Goal: Transaction & Acquisition: Purchase product/service

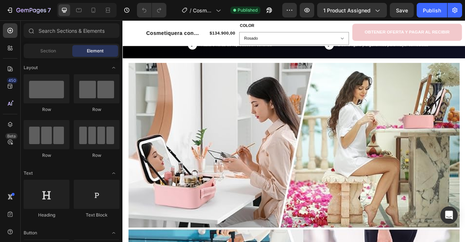
scroll to position [417, 0]
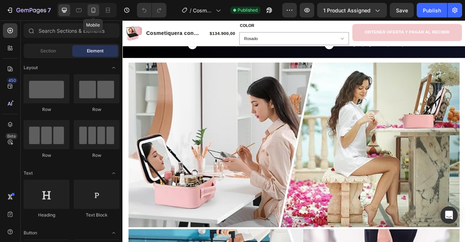
click at [90, 11] on icon at bounding box center [93, 10] width 7 height 7
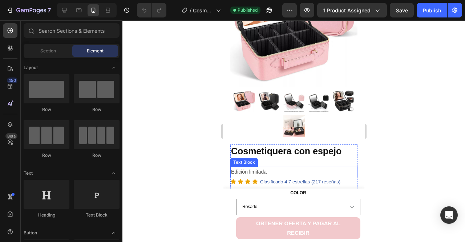
scroll to position [82, 0]
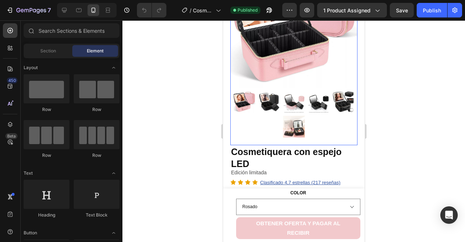
click at [259, 91] on img at bounding box center [269, 102] width 22 height 22
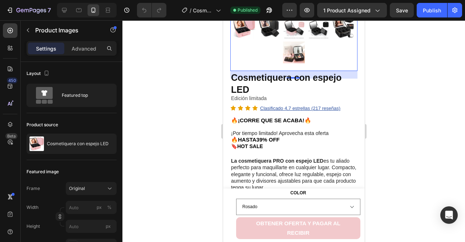
scroll to position [156, 0]
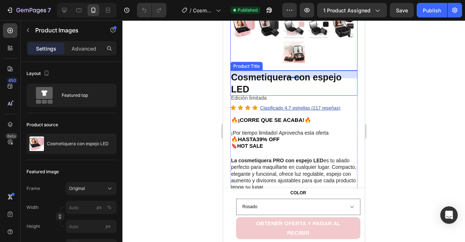
click at [250, 71] on h1 "Cosmetiquera con espejo LED" at bounding box center [293, 83] width 127 height 25
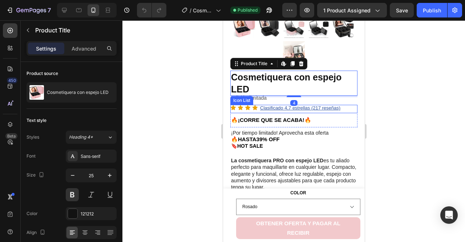
click at [248, 106] on div "Icon" at bounding box center [248, 109] width 6 height 8
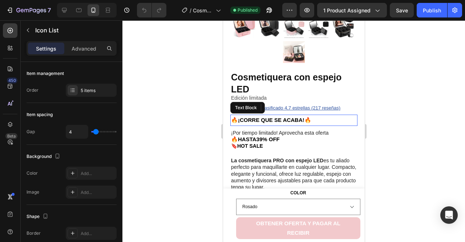
click at [263, 117] on strong "🔥¡CORRE QUE SE ACABA!🔥" at bounding box center [271, 120] width 80 height 6
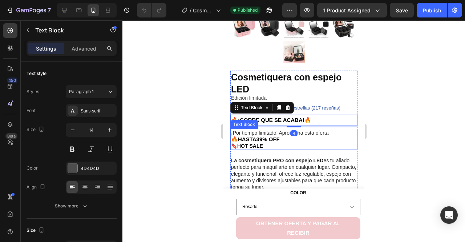
click at [262, 136] on strong "🔥HASTA39% OFF" at bounding box center [255, 139] width 49 height 6
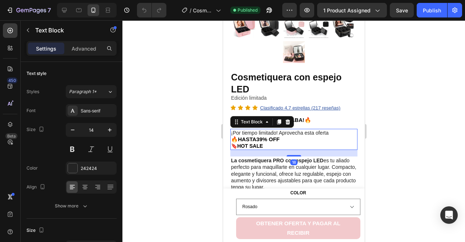
click at [264, 136] on strong "🔥HASTA39% OFF" at bounding box center [255, 139] width 49 height 6
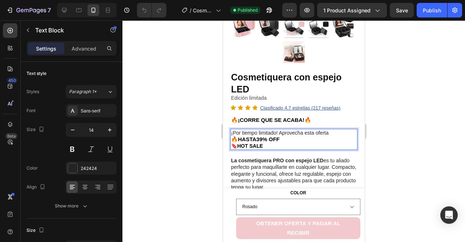
click at [286, 136] on p "🔥HASTA39% OFF" at bounding box center [294, 139] width 126 height 7
click at [262, 172] on p "La cosmetiquera PRO con espejo LED es tu aliado perfecto para maquillarte en cu…" at bounding box center [294, 173] width 126 height 33
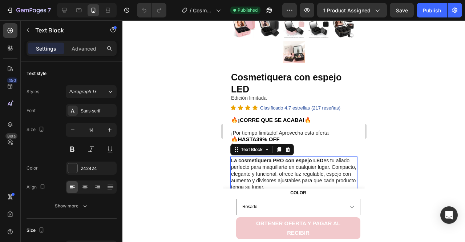
click at [262, 172] on p "La cosmetiquera PRO con espejo LED es tu aliado perfecto para maquillarte en cu…" at bounding box center [294, 173] width 126 height 33
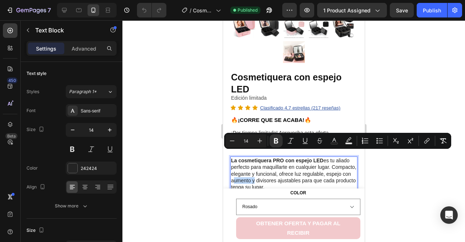
copy p "La cosmetiquera PRO con espejo LED es tu aliado perfecto para maquillarte en cu…"
click at [382, 173] on div at bounding box center [293, 130] width 343 height 221
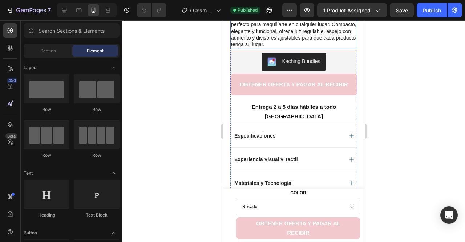
scroll to position [298, 0]
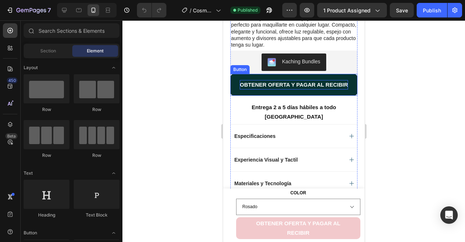
click at [244, 80] on p "OBTENER OFERTA Y PAGAR AL RECIBIR" at bounding box center [294, 84] width 108 height 9
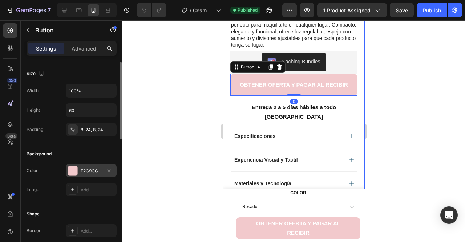
click at [94, 174] on div "F2C9CC" at bounding box center [91, 170] width 51 height 13
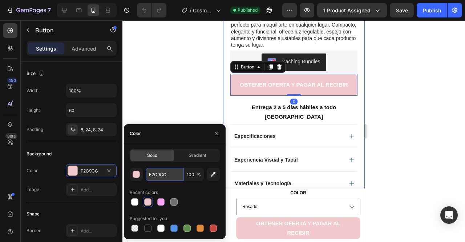
click at [161, 176] on input "F2C9CC" at bounding box center [165, 174] width 38 height 13
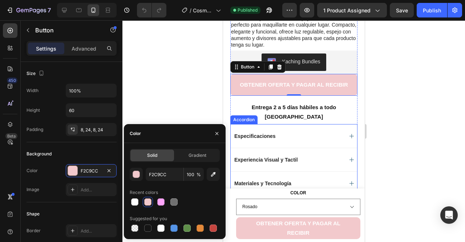
click at [296, 125] on div "Especificaciones" at bounding box center [293, 136] width 126 height 24
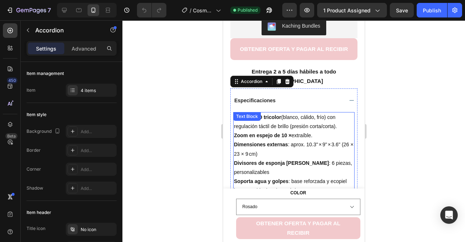
scroll to position [334, 0]
click at [281, 140] on p "Dimensiones externas : aprox. 10.3" × 9" × 3.6" (26 × 23 × 9 cm)" at bounding box center [294, 149] width 120 height 18
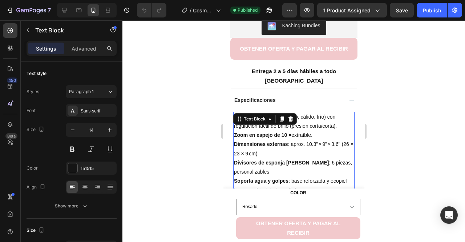
click at [281, 140] on p "Dimensiones externas : aprox. 10.3" × 9" × 3.6" (26 × 23 × 9 cm)" at bounding box center [294, 149] width 120 height 18
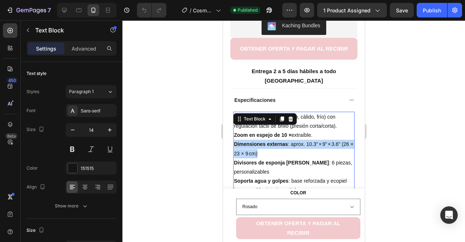
click at [281, 140] on p "Dimensiones externas : aprox. 10.3" × 9" × 3.6" (26 × 23 × 9 cm)" at bounding box center [294, 149] width 120 height 18
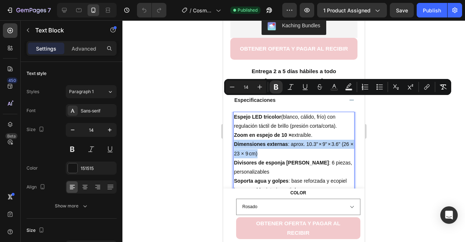
copy div "Espejo LED tricolor (blanco, cálido, frío) con regulación táctil de brillo (pre…"
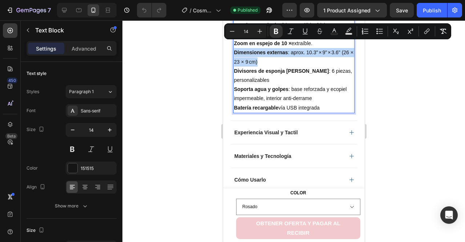
scroll to position [431, 0]
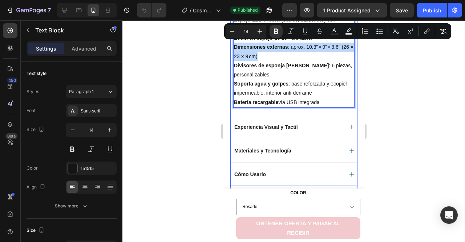
click at [326, 122] on div "Experiencia Visual y Tactil" at bounding box center [288, 126] width 110 height 9
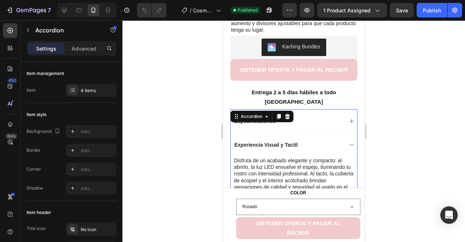
scroll to position [313, 0]
click at [265, 135] on div "Experiencia Visual y Tactil" at bounding box center [293, 145] width 126 height 24
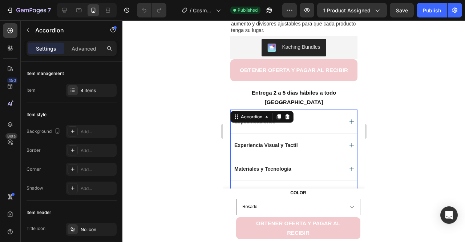
click at [264, 142] on p "Experiencia Visual y Tactil" at bounding box center [266, 145] width 64 height 7
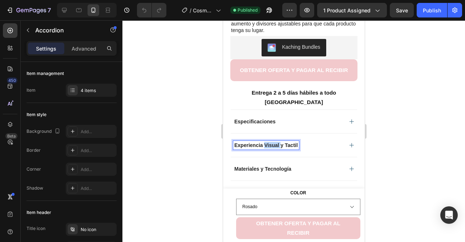
click at [264, 142] on p "Experiencia Visual y Tactil" at bounding box center [266, 145] width 64 height 7
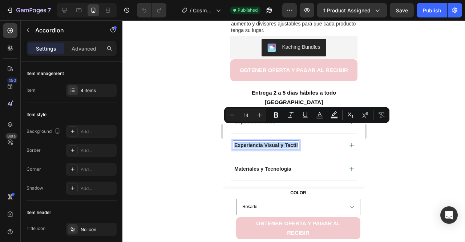
copy p "Experiencia Visual y Tactil"
click at [342, 133] on div "Experiencia Visual y Tactil" at bounding box center [293, 145] width 126 height 24
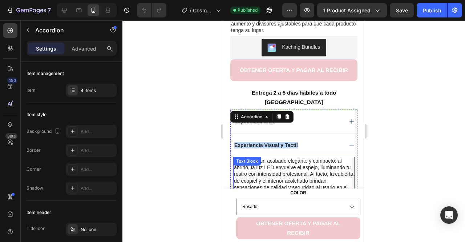
click at [274, 165] on p "Disfruta de un acabado elegante y compacto: al abrirlo, la luz LED envuelve el …" at bounding box center [294, 177] width 120 height 40
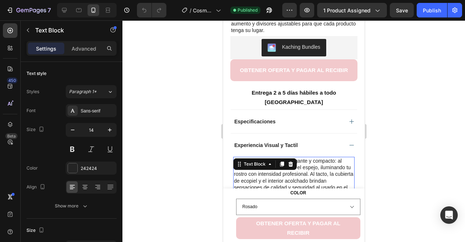
click at [274, 165] on p "Disfruta de un acabado elegante y compacto: al abrirlo, la luz LED envuelve el …" at bounding box center [294, 177] width 120 height 40
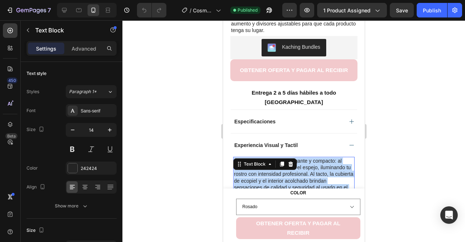
click at [274, 165] on p "Disfruta de un acabado elegante y compacto: al abrirlo, la luz LED envuelve el …" at bounding box center [294, 177] width 120 height 40
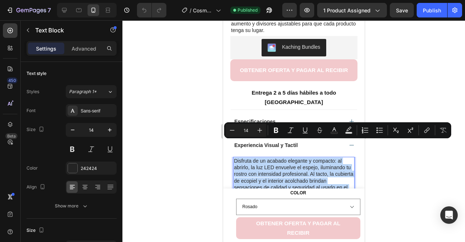
copy p "Disfruta de un acabado elegante y compacto: al abrirlo, la luz LED envuelve el …"
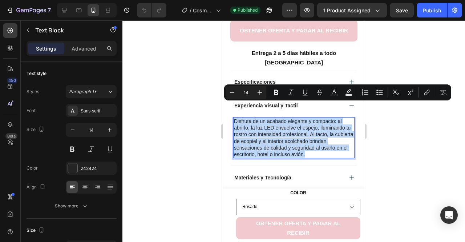
scroll to position [357, 0]
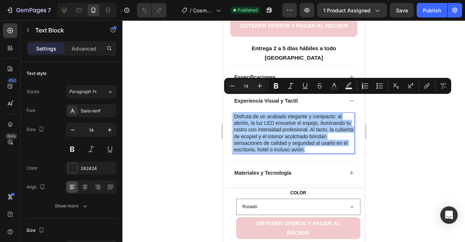
click at [213, 148] on div at bounding box center [293, 130] width 343 height 221
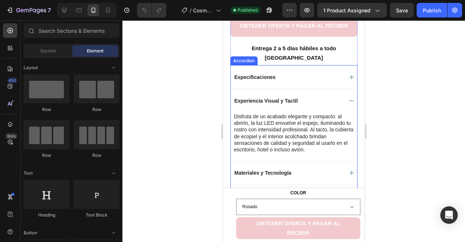
click at [271, 161] on div "Materiales y Tecnología" at bounding box center [293, 173] width 126 height 24
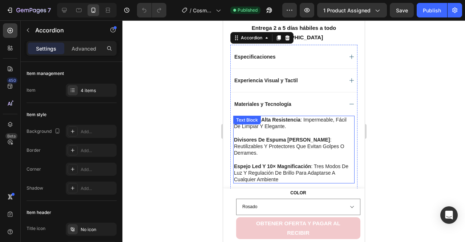
scroll to position [379, 0]
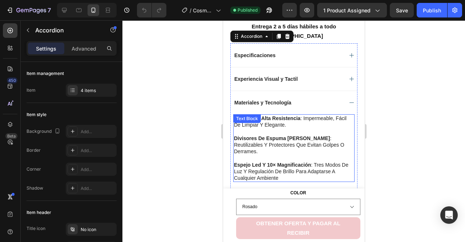
click at [286, 135] on p "divisores de espuma [PERSON_NAME] : reutilizables y protectores que evitan golp…" at bounding box center [294, 145] width 120 height 20
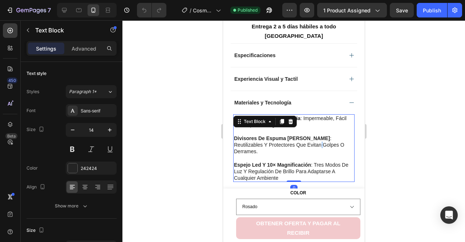
click at [286, 135] on p "divisores de espuma [PERSON_NAME] : reutilizables y protectores que evitan golp…" at bounding box center [294, 145] width 120 height 20
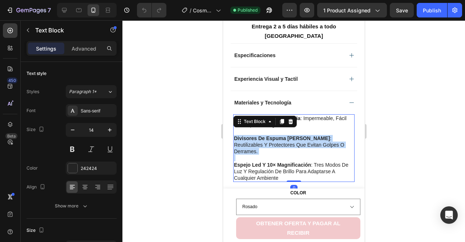
click at [286, 135] on p "divisores de espuma [PERSON_NAME] : reutilizables y protectores que evitan golp…" at bounding box center [294, 145] width 120 height 20
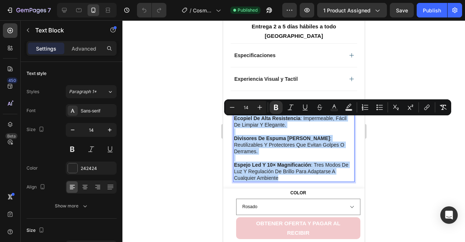
copy div "ecopiel de alta resistencia : impermeable, fácil de limpiar y elegante. divisor…"
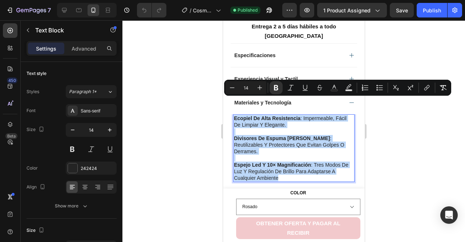
click at [315, 157] on div "ecopiel de alta resistencia : impermeable, fácil de limpiar y elegante. divisor…" at bounding box center [293, 148] width 121 height 68
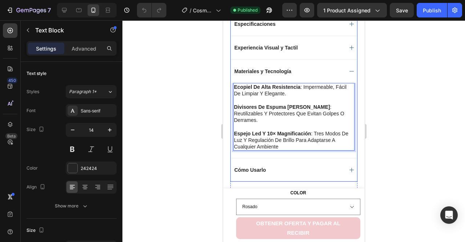
click at [284, 165] on div "Cómo Usarlo" at bounding box center [288, 169] width 110 height 9
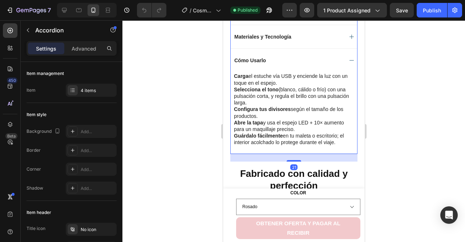
scroll to position [445, 0]
click at [266, 105] on p "Configura tus divisores según el tamaño de los productos." at bounding box center [294, 111] width 120 height 13
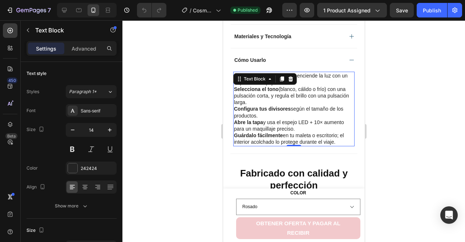
click at [276, 119] on p "Abre la tapa y usa el espejo LED + 10× aumento para un maquillaje preciso." at bounding box center [294, 125] width 120 height 13
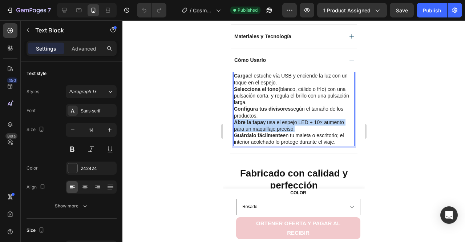
click at [276, 119] on p "Abre la tapa y usa el espejo LED + 10× aumento para un maquillaje preciso." at bounding box center [294, 125] width 120 height 13
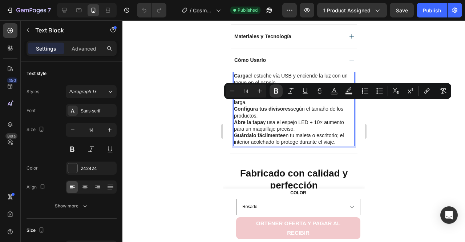
click at [271, 132] on strong "Guárdalo fácilmente" at bounding box center [258, 135] width 49 height 6
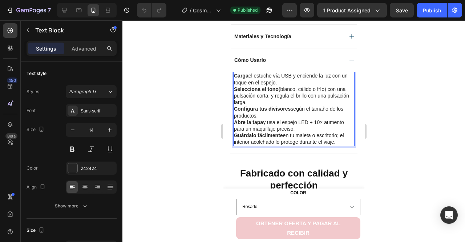
click at [271, 132] on strong "Guárdalo fácilmente" at bounding box center [258, 135] width 49 height 6
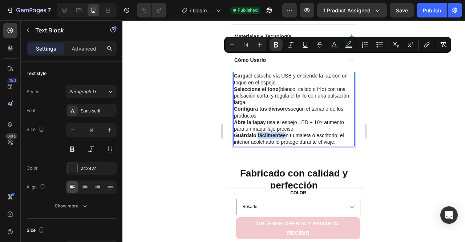
copy div "Carga el estuche vía USB y enciende la luz con un toque en el espejo. Seleccion…"
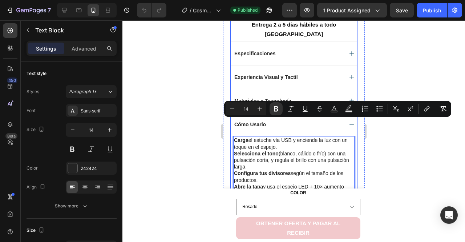
scroll to position [381, 0]
click at [205, 117] on div at bounding box center [293, 130] width 343 height 221
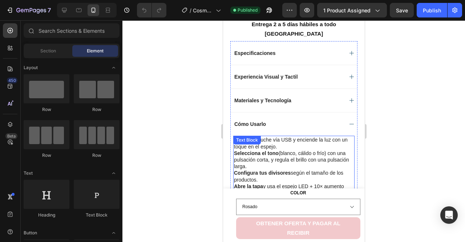
click at [266, 150] on p "Selecciona el tono (blanco, cálido o frío) con una pulsación corta, y regula el…" at bounding box center [294, 160] width 120 height 20
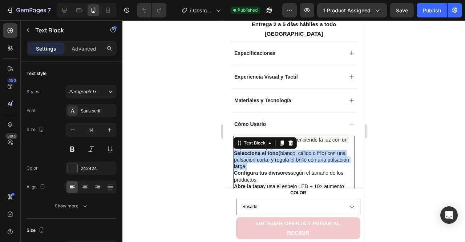
click at [266, 150] on p "Selecciona el tono (blanco, cálido o frío) con una pulsación corta, y regula el…" at bounding box center [294, 160] width 120 height 20
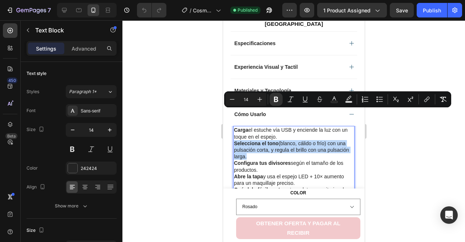
scroll to position [391, 0]
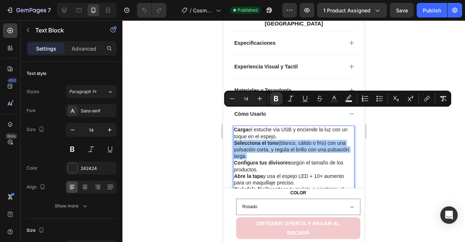
click at [172, 157] on div at bounding box center [293, 130] width 343 height 221
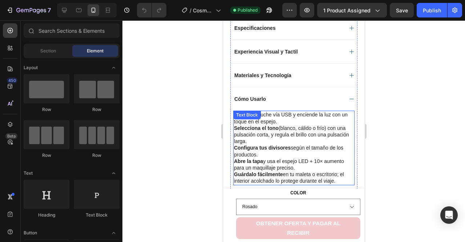
scroll to position [405, 0]
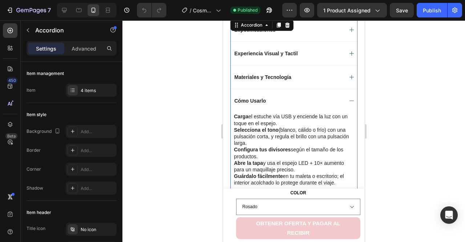
click at [338, 89] on div "Cómo Usarlo" at bounding box center [293, 101] width 126 height 24
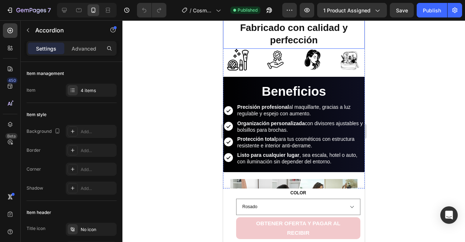
scroll to position [509, 0]
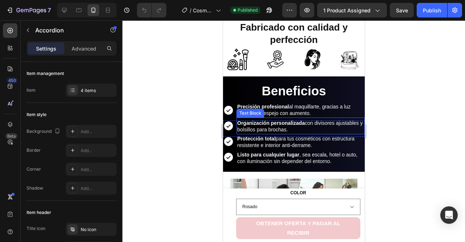
click at [273, 103] on p "Precisión profesional al maquillarte, gracias a luz regulable y espejo con aume…" at bounding box center [300, 109] width 127 height 13
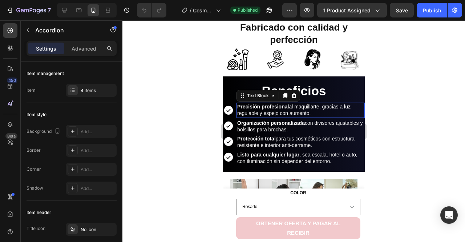
click at [273, 103] on p "Precisión profesional al maquillarte, gracias a luz regulable y espejo con aume…" at bounding box center [300, 109] width 127 height 13
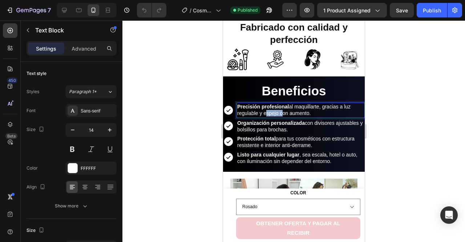
click at [273, 103] on p "Precisión profesional al maquillarte, gracias a luz regulable y espejo con aume…" at bounding box center [300, 109] width 127 height 13
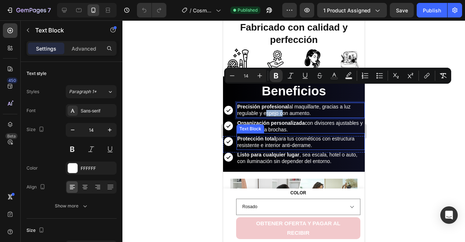
click at [251, 125] on div "Text Block" at bounding box center [250, 128] width 25 height 7
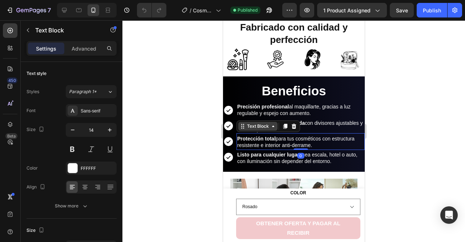
click at [251, 120] on p "Organización personalizada con divisores ajustables y bolsillos para brochas." at bounding box center [300, 126] width 127 height 13
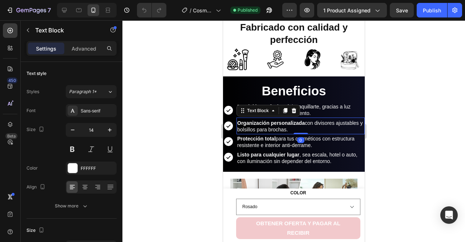
click at [251, 120] on p "Organización personalizada con divisores ajustables y bolsillos para brochas." at bounding box center [300, 126] width 127 height 13
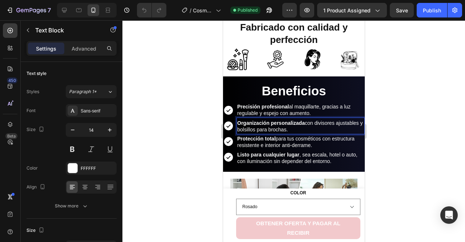
click at [251, 120] on p "Organización personalizada con divisores ajustables y bolsillos para brochas." at bounding box center [300, 126] width 127 height 13
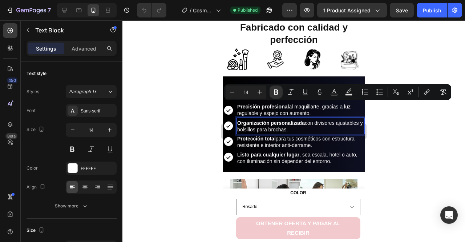
copy p "Organización personalizada con divisores ajustables y bolsillos para brochas."
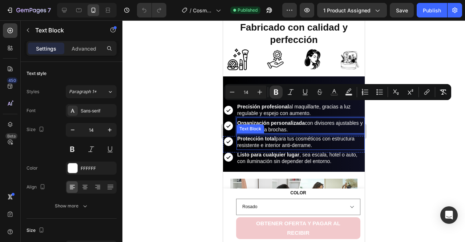
click at [262, 135] on p "Protección total para tus cosméticos con estructura resistente e interior anti-…" at bounding box center [300, 141] width 127 height 13
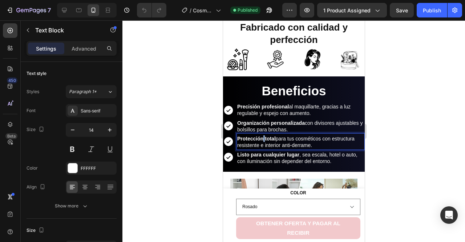
click at [262, 135] on p "Protección total para tus cosméticos con estructura resistente e interior anti-…" at bounding box center [300, 141] width 127 height 13
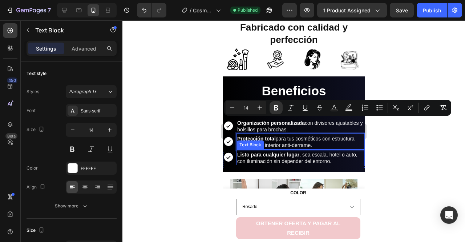
click at [245, 152] on strong "Listo para cualquier lugar" at bounding box center [268, 155] width 62 height 6
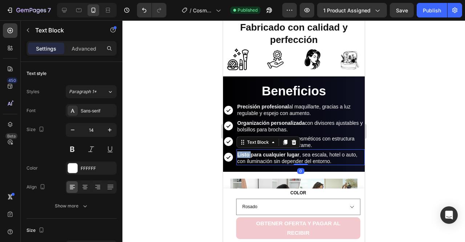
click at [245, 152] on strong "Listo para cualquier lugar" at bounding box center [268, 155] width 62 height 6
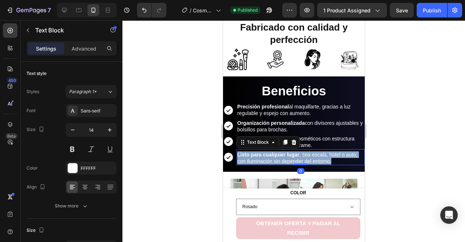
click at [245, 152] on strong "Listo para cualquier lugar" at bounding box center [268, 155] width 62 height 6
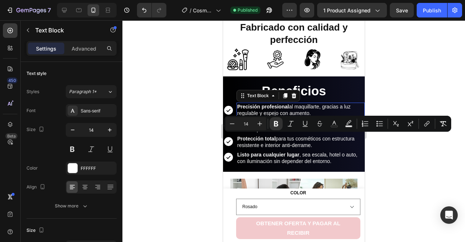
click at [266, 103] on p "Precisión profesional al maquillarte, gracias a luz regulable y espejo con aume…" at bounding box center [300, 109] width 127 height 13
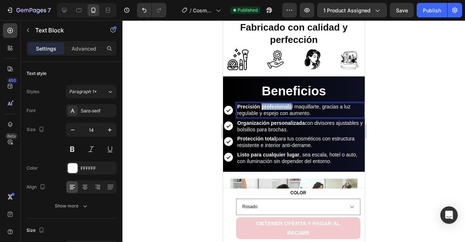
click at [266, 103] on p "Precisión profesional al maquillarte, gracias a luz regulable y espejo con aume…" at bounding box center [300, 109] width 127 height 13
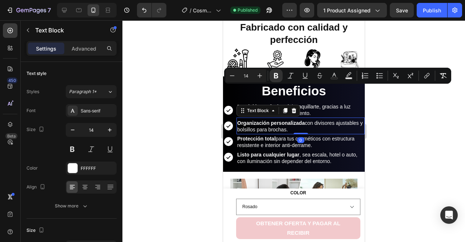
click at [264, 120] on p "Organización personalizada con divisores ajustables y bolsillos para brochas." at bounding box center [300, 126] width 127 height 13
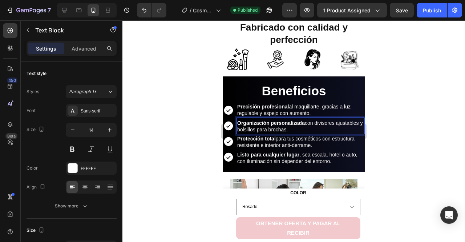
click at [264, 120] on p "Organización personalizada con divisores ajustables y bolsillos para brochas." at bounding box center [300, 126] width 127 height 13
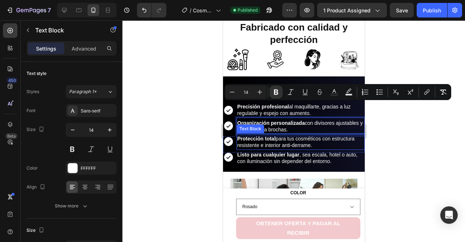
click at [283, 135] on p "Protección total para tus cosméticos con estructura resistente e interior anti-…" at bounding box center [300, 141] width 127 height 13
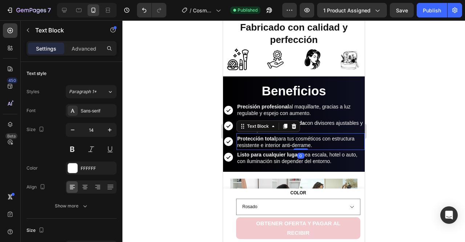
click at [283, 135] on p "Protección total para tus cosméticos con estructura resistente e interior anti-…" at bounding box center [300, 141] width 127 height 13
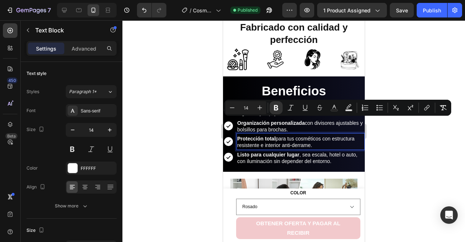
copy p "Protección total para tus cosméticos con estructura resistente e interior anti-…"
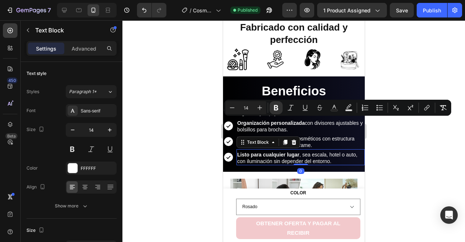
click at [288, 152] on strong "Listo para cualquier lugar" at bounding box center [268, 155] width 62 height 6
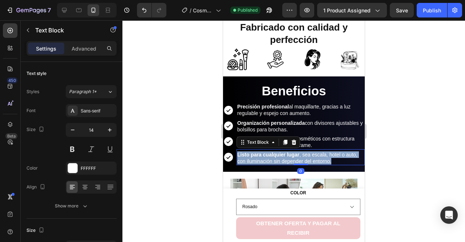
click at [288, 152] on strong "Listo para cualquier lugar" at bounding box center [268, 155] width 62 height 6
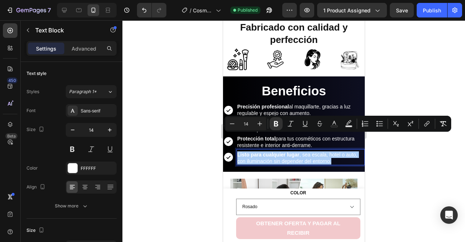
click at [195, 160] on div at bounding box center [293, 130] width 343 height 221
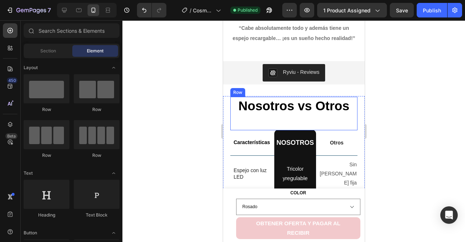
scroll to position [834, 0]
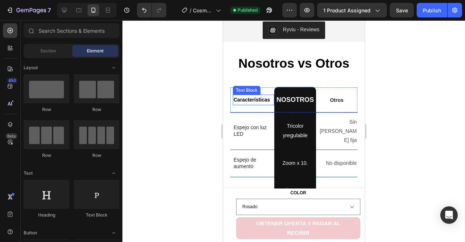
click at [251, 102] on strong "Características" at bounding box center [251, 100] width 36 height 6
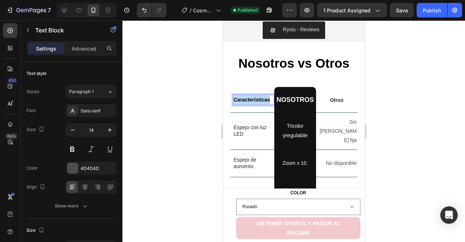
click at [251, 102] on strong "Características" at bounding box center [251, 100] width 36 height 6
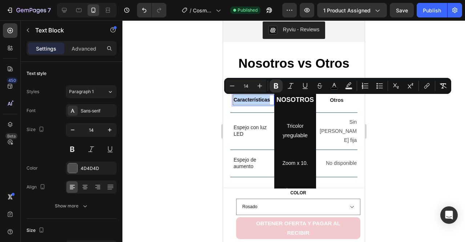
click at [251, 102] on strong "Características" at bounding box center [251, 100] width 36 height 6
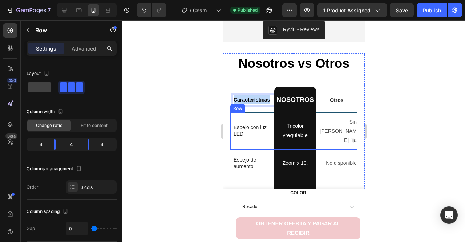
click at [246, 145] on div "Espejo con luz LED Text Block" at bounding box center [253, 131] width 41 height 36
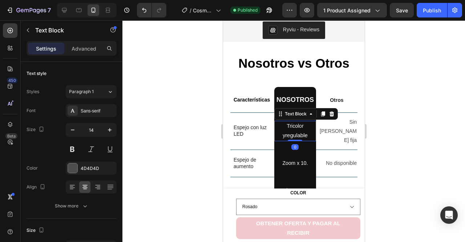
click at [284, 129] on p "Tricolor y regulable" at bounding box center [295, 130] width 40 height 19
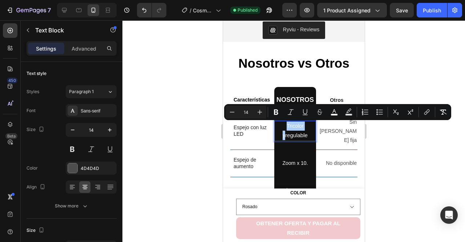
click at [199, 138] on div at bounding box center [293, 130] width 343 height 221
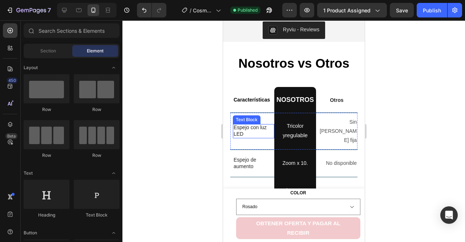
click at [234, 130] on p "Espejo con luz LED" at bounding box center [251, 130] width 37 height 13
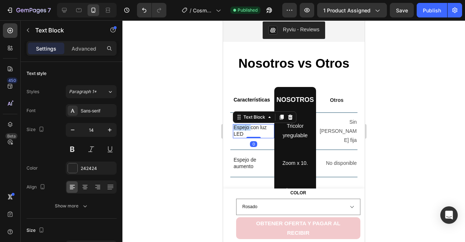
click at [234, 130] on p "Espejo con luz LED" at bounding box center [251, 130] width 37 height 13
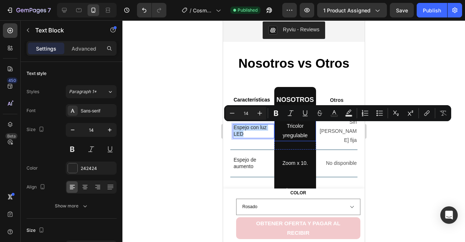
click at [288, 137] on span "regulable" at bounding box center [296, 135] width 23 height 6
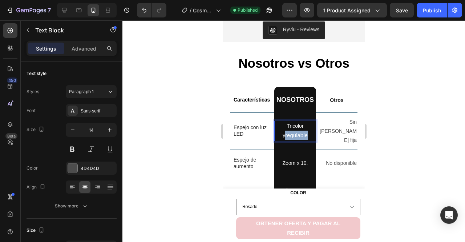
click at [289, 131] on p "Tricolor y regulable" at bounding box center [295, 130] width 40 height 19
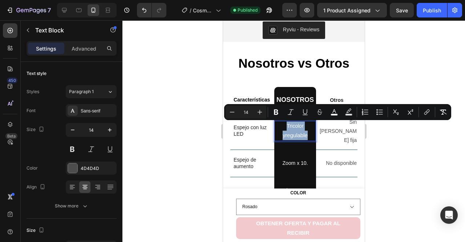
click at [289, 136] on span "regulable" at bounding box center [296, 135] width 23 height 6
type input "15"
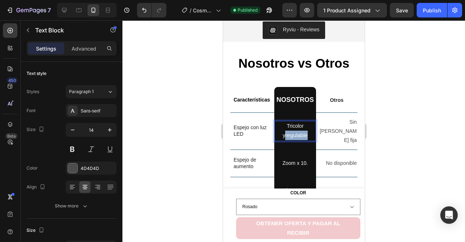
click at [288, 135] on span "regulable" at bounding box center [296, 135] width 23 height 6
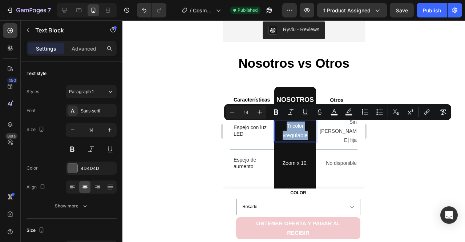
copy p "Tricolor y regulable"
click at [184, 181] on div at bounding box center [293, 130] width 343 height 221
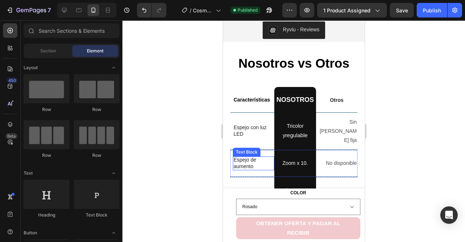
scroll to position [865, 0]
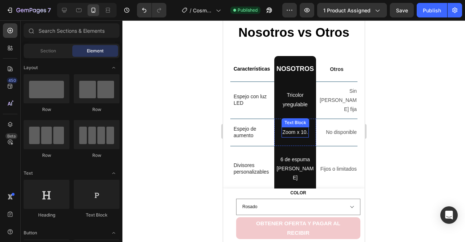
click at [289, 130] on span "Zoom x 10." at bounding box center [294, 132] width 25 height 6
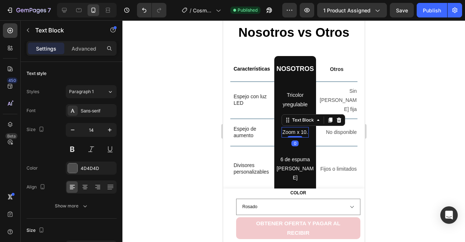
click at [289, 130] on span "Zoom x 10." at bounding box center [294, 132] width 25 height 6
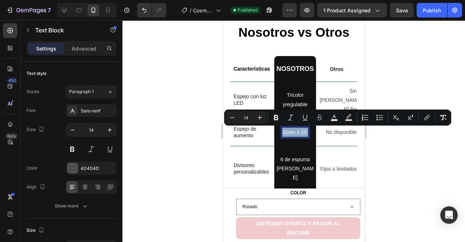
copy span "Zoom x 10."
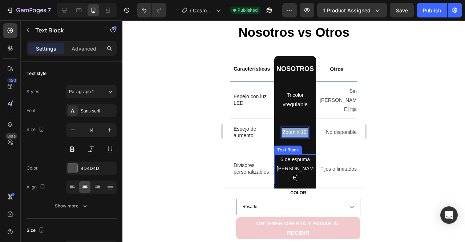
click at [284, 160] on span "6 de espuma [PERSON_NAME]" at bounding box center [295, 168] width 37 height 24
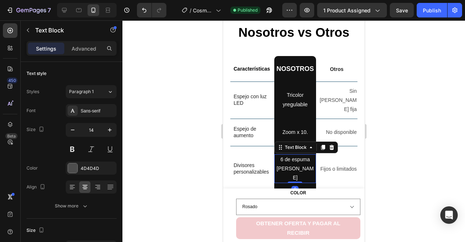
click at [284, 160] on span "6 de espuma [PERSON_NAME]" at bounding box center [295, 168] width 37 height 24
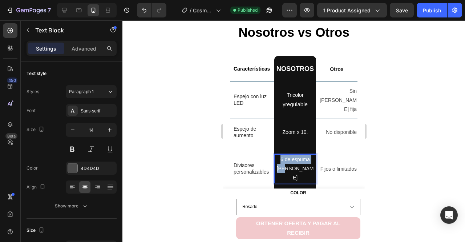
click at [284, 160] on span "6 de espuma [PERSON_NAME]" at bounding box center [295, 168] width 37 height 24
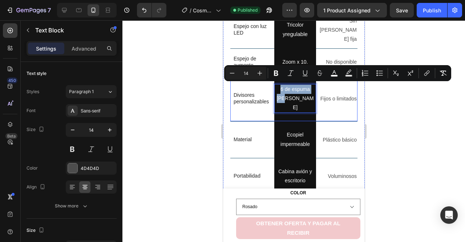
scroll to position [936, 0]
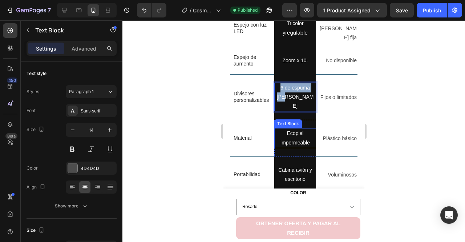
click at [289, 129] on p "Ecopiel impermeable" at bounding box center [295, 138] width 40 height 18
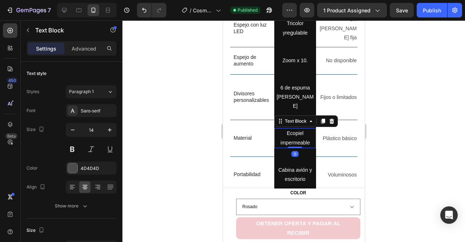
click at [289, 129] on p "Ecopiel impermeable" at bounding box center [295, 138] width 40 height 18
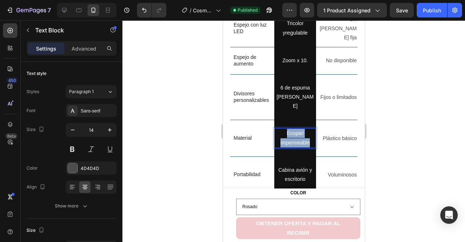
click at [289, 129] on p "Ecopiel impermeable" at bounding box center [295, 138] width 40 height 18
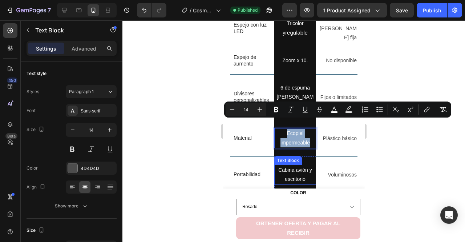
click at [290, 167] on span "Cabina avión y escritorio" at bounding box center [295, 174] width 34 height 15
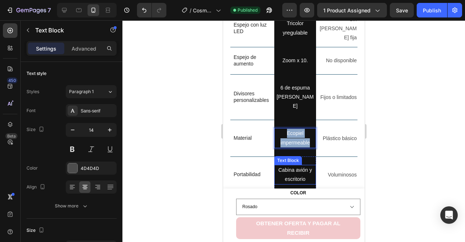
click at [290, 167] on span "Cabina avión y escritorio" at bounding box center [295, 174] width 34 height 15
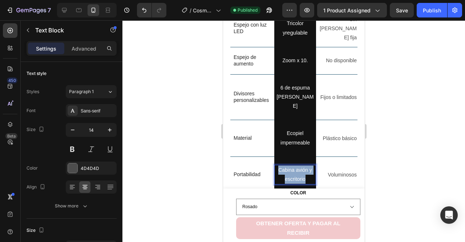
click at [290, 167] on span "Cabina avión y escritorio" at bounding box center [295, 174] width 34 height 15
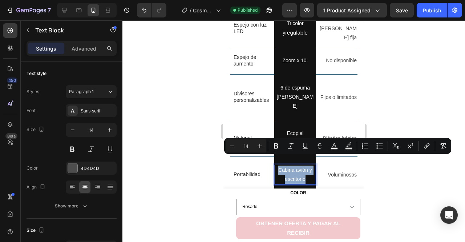
click at [290, 167] on span "Cabina avión y escritorio" at bounding box center [295, 174] width 34 height 15
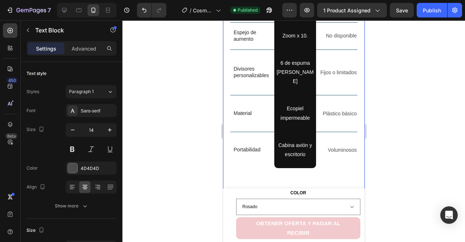
scroll to position [907, 0]
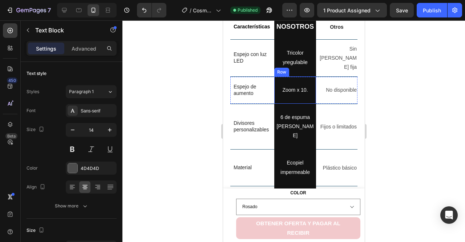
click at [278, 81] on div "Zoom x 10. Text Block Row" at bounding box center [294, 89] width 41 height 27
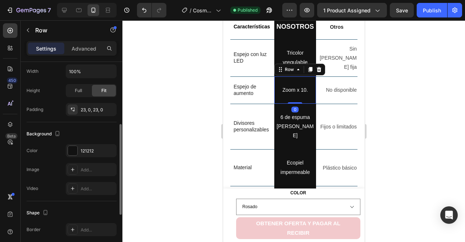
scroll to position [139, 0]
click at [90, 148] on div "121212" at bounding box center [91, 149] width 21 height 7
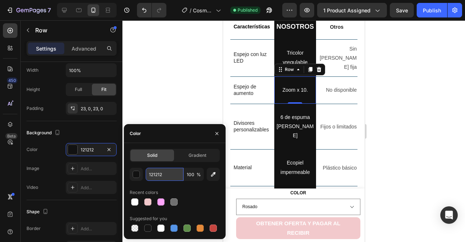
click at [158, 172] on input "121212" at bounding box center [165, 174] width 38 height 13
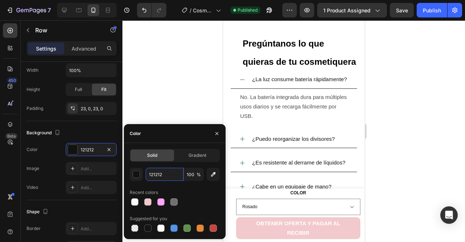
scroll to position [1237, 0]
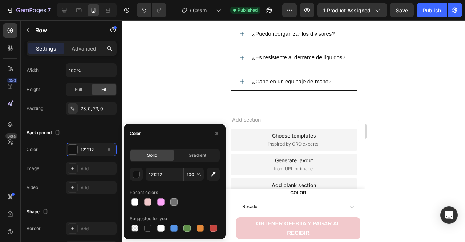
click at [219, 139] on div at bounding box center [216, 133] width 17 height 19
click at [218, 138] on button "button" at bounding box center [217, 134] width 12 height 12
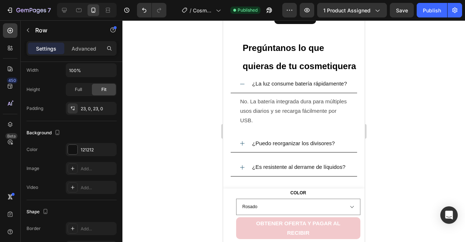
scroll to position [1099, 0]
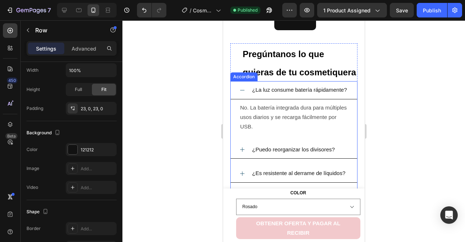
click at [275, 93] on span "¿La luz consume batería rápidamente?" at bounding box center [299, 90] width 95 height 6
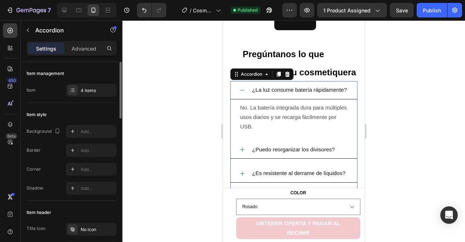
click at [275, 93] on span "¿La luz consume batería rápidamente?" at bounding box center [299, 90] width 95 height 6
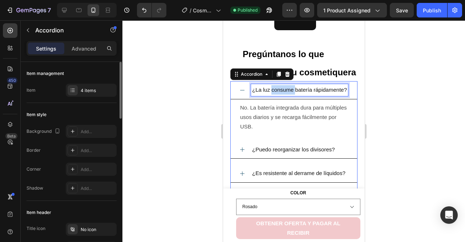
click at [275, 93] on span "¿La luz consume batería rápidamente?" at bounding box center [299, 90] width 95 height 6
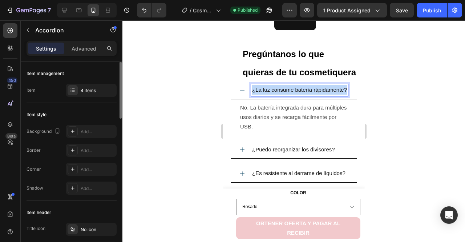
click at [275, 93] on span "¿La luz consume batería rápidamente?" at bounding box center [299, 90] width 95 height 6
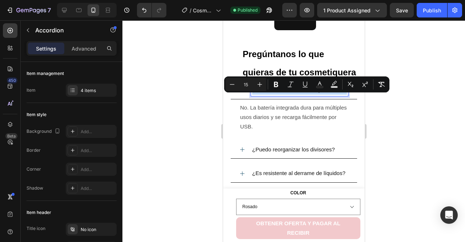
click at [280, 129] on span "No. La batería integrada dura para múltiples usos diarios y se recarga fácilmen…" at bounding box center [293, 116] width 107 height 25
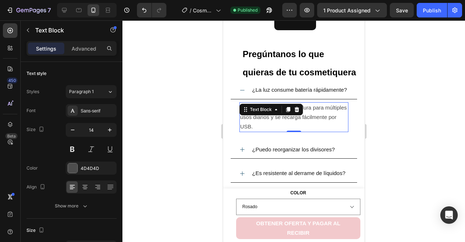
click at [280, 129] on span "No. La batería integrada dura para múltiples usos diarios y se recarga fácilmen…" at bounding box center [293, 116] width 107 height 25
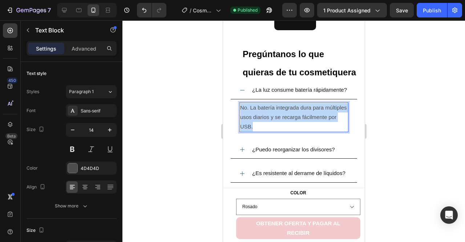
click at [280, 129] on span "No. La batería integrada dura para múltiples usos diarios y se recarga fácilmen…" at bounding box center [293, 116] width 107 height 25
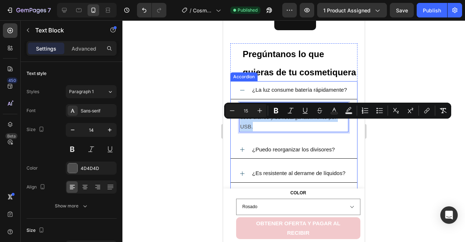
click at [302, 152] on span "¿Puedo reorganizar los divisores?" at bounding box center [293, 149] width 83 height 6
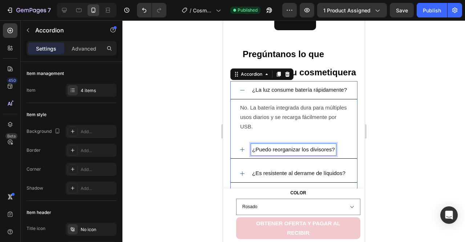
click at [302, 152] on span "¿Puedo reorganizar los divisores?" at bounding box center [293, 149] width 83 height 6
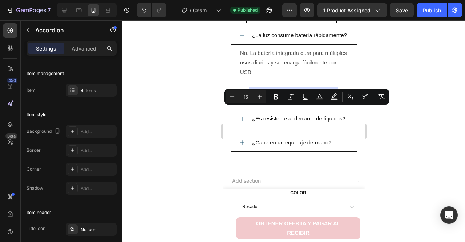
scroll to position [1154, 0]
click at [244, 97] on icon at bounding box center [242, 95] width 6 height 6
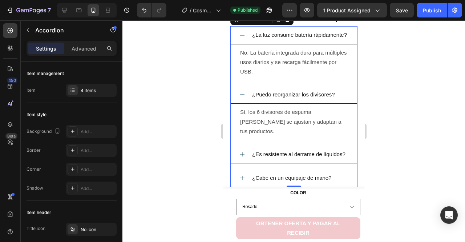
click at [271, 132] on p "Sí, los 6 divisores de espuma [PERSON_NAME] se ajustan y adaptan a tus producto…" at bounding box center [294, 121] width 108 height 29
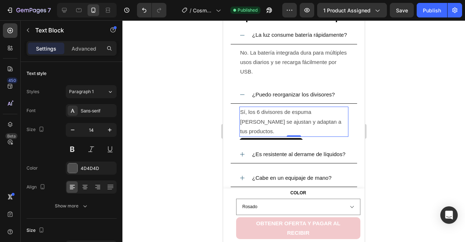
click at [271, 132] on p "Sí, los 6 divisores de espuma [PERSON_NAME] se ajustan y adaptan a tus producto…" at bounding box center [294, 121] width 108 height 29
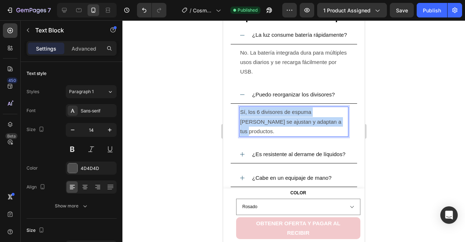
click at [271, 132] on p "Sí, los 6 divisores de espuma [PERSON_NAME] se ajustan y adaptan a tus producto…" at bounding box center [294, 121] width 108 height 29
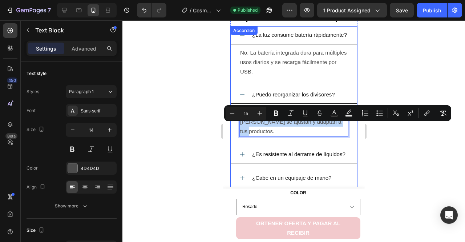
click at [269, 157] on span "¿Es resistente al derrame de líquidos?" at bounding box center [298, 154] width 93 height 6
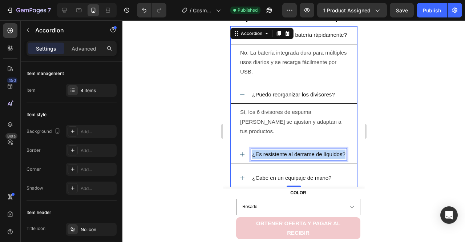
click at [269, 157] on span "¿Es resistente al derrame de líquidos?" at bounding box center [298, 154] width 93 height 6
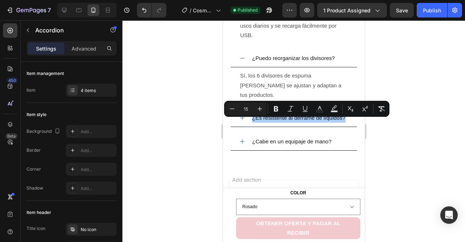
click at [208, 143] on div at bounding box center [293, 130] width 343 height 221
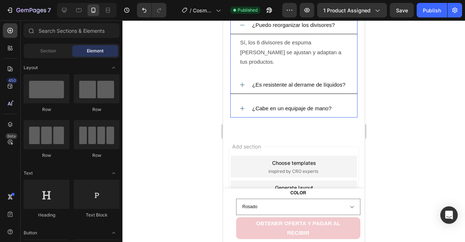
scroll to position [1224, 0]
click at [270, 87] on span "¿Es resistente al derrame de líquidos?" at bounding box center [298, 84] width 93 height 6
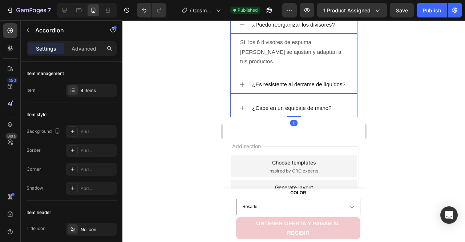
click at [239, 87] on icon at bounding box center [242, 84] width 6 height 6
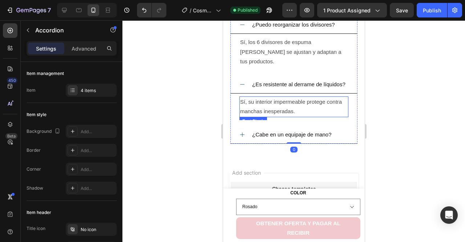
click at [255, 114] on span "Sí, su interior impermeable protege contra manchas inesperadas." at bounding box center [291, 107] width 102 height 16
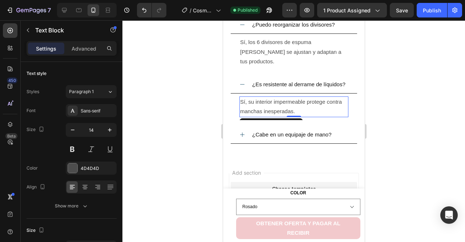
click at [255, 114] on span "Sí, su interior impermeable protege contra manchas inesperadas." at bounding box center [291, 107] width 102 height 16
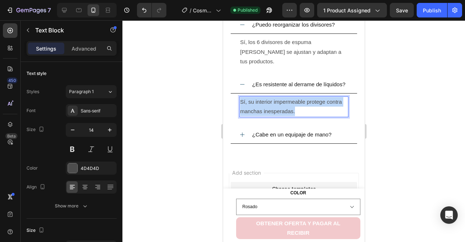
click at [255, 114] on span "Sí, su interior impermeable protege contra manchas inesperadas." at bounding box center [291, 107] width 102 height 16
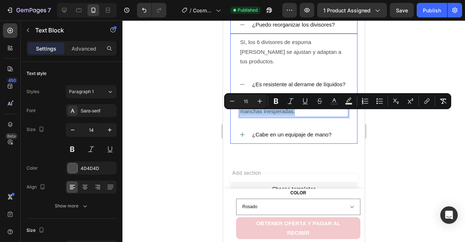
click at [288, 137] on span "¿Cabe en un equipaje de mano?" at bounding box center [292, 134] width 80 height 6
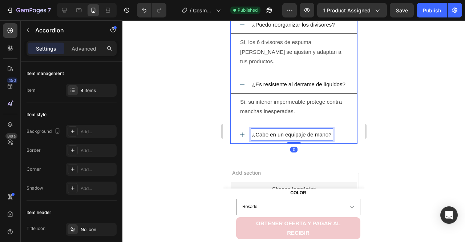
click at [288, 137] on span "¿Cabe en un equipaje de mano?" at bounding box center [292, 134] width 80 height 6
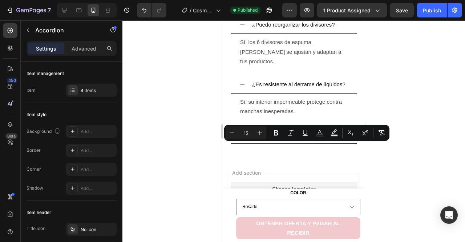
click at [240, 137] on icon at bounding box center [242, 135] width 6 height 6
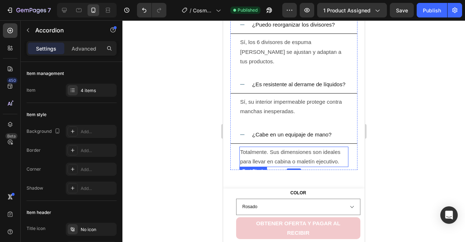
click at [263, 166] on p "Totalmente. Sus dimensiones son ideales para llevar en cabina o maletín ejecuti…" at bounding box center [294, 156] width 108 height 19
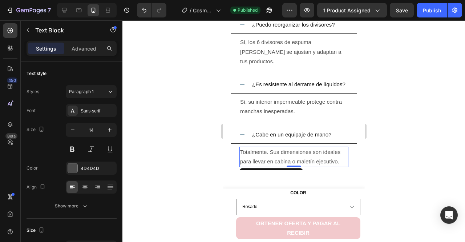
click at [263, 166] on p "Totalmente. Sus dimensiones son ideales para llevar en cabina o maletín ejecuti…" at bounding box center [294, 156] width 108 height 19
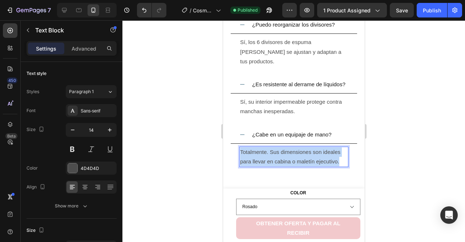
click at [263, 166] on p "Totalmente. Sus dimensiones son ideales para llevar en cabina o maletín ejecuti…" at bounding box center [294, 156] width 108 height 19
